Goal: Task Accomplishment & Management: Complete application form

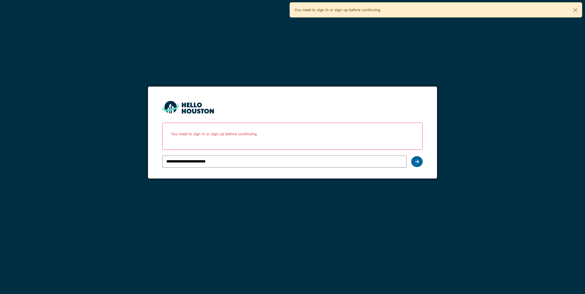
click at [416, 161] on icon at bounding box center [417, 161] width 4 height 5
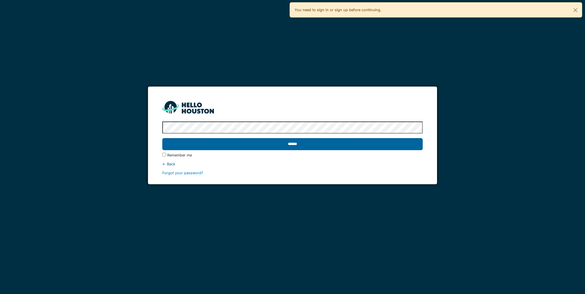
click at [246, 149] on input "******" at bounding box center [292, 144] width 260 height 12
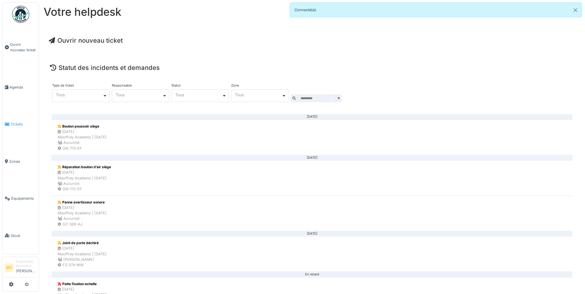
click at [17, 122] on span "Tickets" at bounding box center [24, 124] width 26 height 5
click at [15, 52] on span "Ouvrir nouveau ticket" at bounding box center [23, 47] width 26 height 11
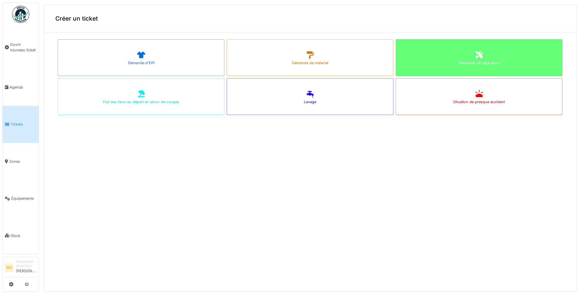
click at [441, 60] on div "Demande de réparation" at bounding box center [478, 57] width 167 height 37
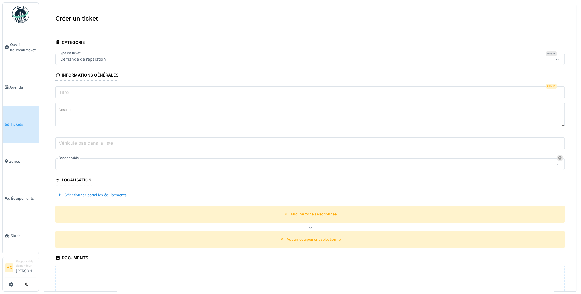
click at [76, 92] on input "Titre" at bounding box center [309, 92] width 509 height 12
click at [106, 116] on textarea "Description" at bounding box center [309, 115] width 509 height 24
click at [87, 140] on label "Véhicule pas dans la liste" at bounding box center [86, 143] width 56 height 7
click at [87, 140] on input "Véhicule pas dans la liste" at bounding box center [309, 143] width 509 height 12
click at [546, 145] on input "Véhicule pas dans la liste" at bounding box center [309, 143] width 509 height 12
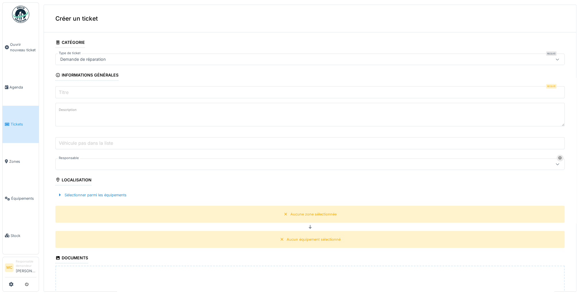
click at [182, 132] on fieldset "**********" at bounding box center [309, 207] width 509 height 341
click at [446, 142] on input "Véhicule pas dans la liste" at bounding box center [309, 143] width 509 height 12
click at [104, 89] on input "Titre" at bounding box center [309, 92] width 509 height 12
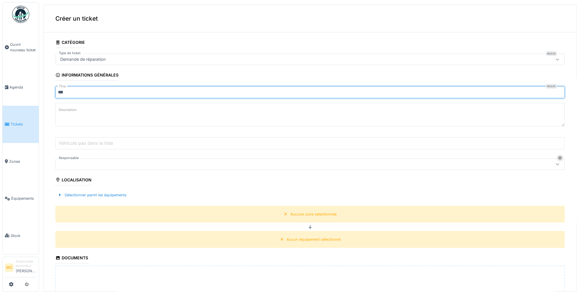
type input "***"
click at [100, 107] on textarea "Description" at bounding box center [309, 115] width 509 height 24
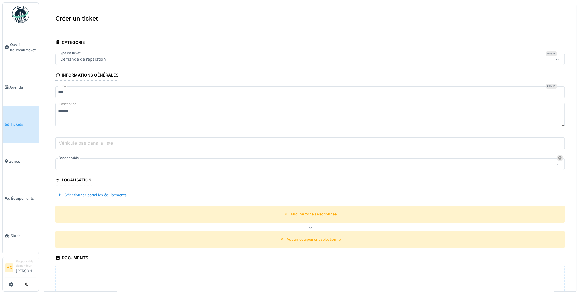
type textarea "******"
click at [85, 133] on fieldset "**********" at bounding box center [309, 207] width 509 height 341
click at [88, 141] on label "Véhicule pas dans la liste" at bounding box center [86, 143] width 56 height 7
click at [88, 141] on input "Véhicule pas dans la liste" at bounding box center [309, 143] width 509 height 12
click at [110, 143] on label "Véhicule pas dans la liste" at bounding box center [86, 143] width 56 height 7
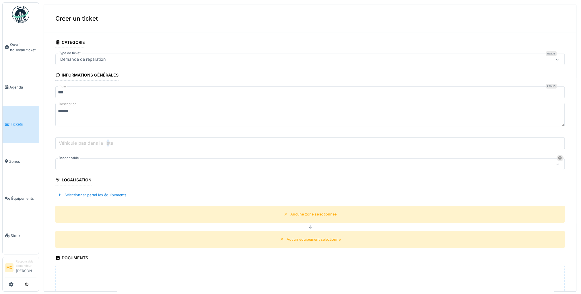
click at [110, 143] on input "Véhicule pas dans la liste" at bounding box center [309, 143] width 509 height 12
drag, startPoint x: 524, startPoint y: 145, endPoint x: 519, endPoint y: 144, distance: 5.0
click at [523, 145] on input "Véhicule pas dans la liste" at bounding box center [309, 143] width 509 height 12
click at [510, 144] on input "Véhicule pas dans la liste" at bounding box center [309, 143] width 509 height 12
click at [195, 177] on fieldset "**********" at bounding box center [309, 207] width 509 height 341
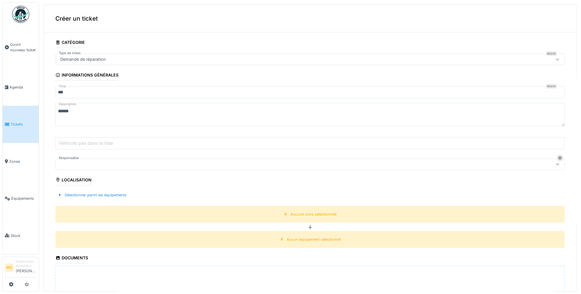
click at [95, 162] on div at bounding box center [282, 164] width 449 height 6
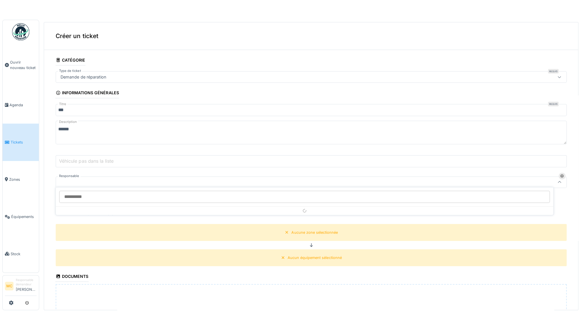
scroll to position [15, 0]
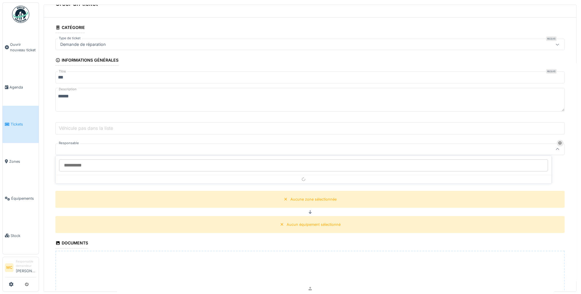
click at [88, 164] on input "Responsable" at bounding box center [303, 165] width 489 height 12
type input "*"
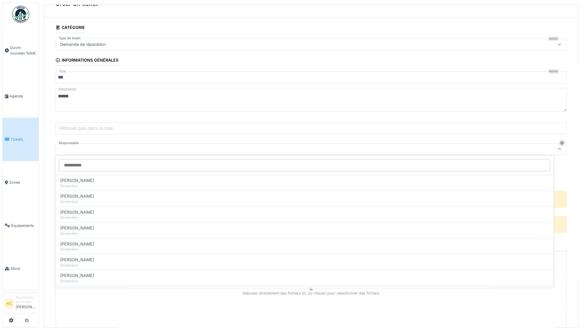
click at [84, 165] on input "Responsable" at bounding box center [304, 165] width 491 height 12
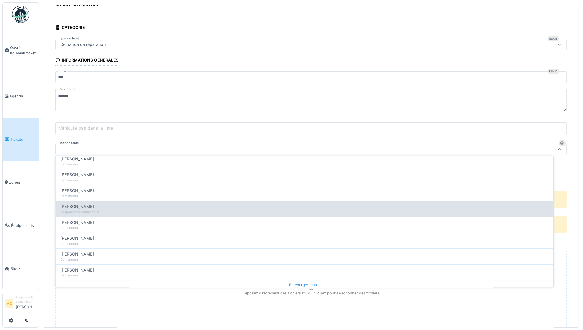
scroll to position [223, 0]
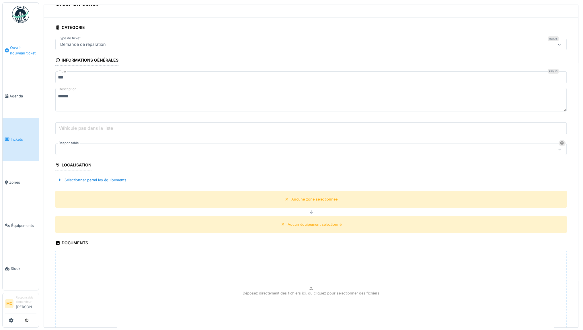
click at [19, 52] on span "Ouvrir nouveau ticket" at bounding box center [23, 50] width 26 height 11
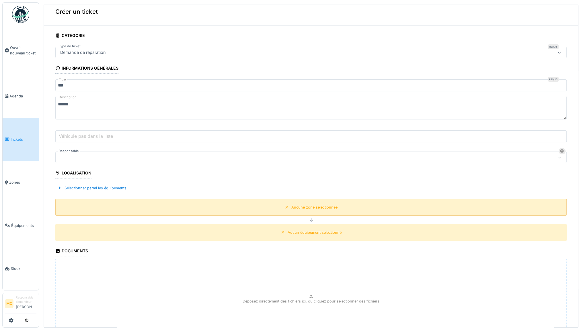
scroll to position [0, 0]
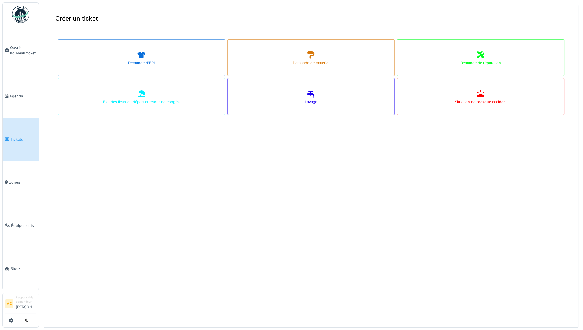
click at [18, 140] on span "Tickets" at bounding box center [24, 139] width 26 height 5
click at [22, 52] on span "Ouvrir nouveau ticket" at bounding box center [23, 50] width 26 height 11
click at [16, 96] on span "Agenda" at bounding box center [22, 95] width 27 height 5
click at [17, 95] on span "Agenda" at bounding box center [22, 95] width 27 height 5
click at [14, 180] on span "Zones" at bounding box center [22, 182] width 27 height 5
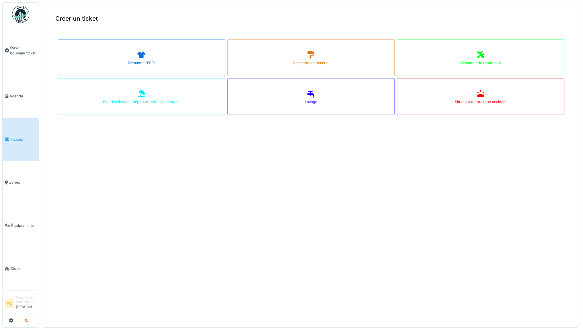
click at [28, 322] on icon "submit" at bounding box center [27, 321] width 4 height 4
click at [26, 320] on icon "submit" at bounding box center [27, 321] width 4 height 4
